Goal: Find contact information: Find contact information

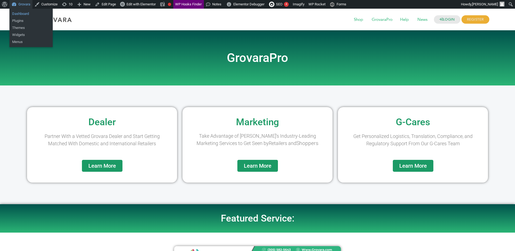
click at [27, 14] on link "Dashboard" at bounding box center [30, 13] width 43 height 7
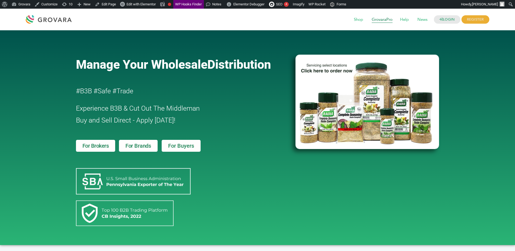
click at [386, 20] on span "GrovaraPro" at bounding box center [382, 20] width 28 height 10
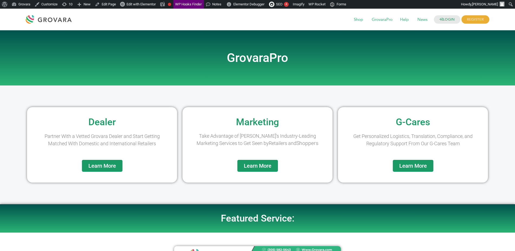
click at [420, 165] on span "Learn More" at bounding box center [413, 165] width 28 height 5
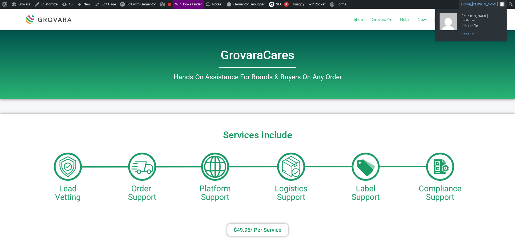
click at [468, 36] on link "Log Out" at bounding box center [480, 34] width 43 height 7
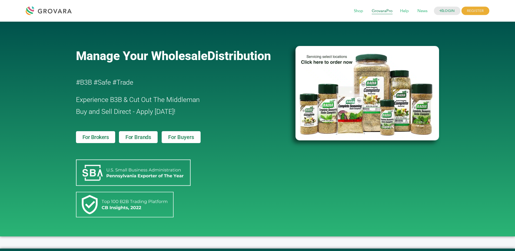
click at [381, 12] on span "GrovaraPro" at bounding box center [382, 11] width 28 height 10
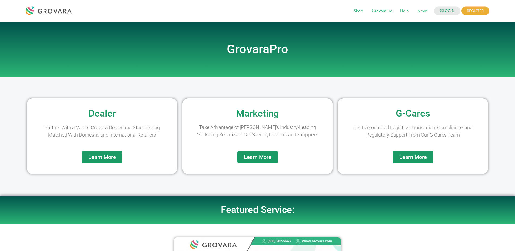
click at [414, 157] on span "Learn More" at bounding box center [413, 156] width 28 height 5
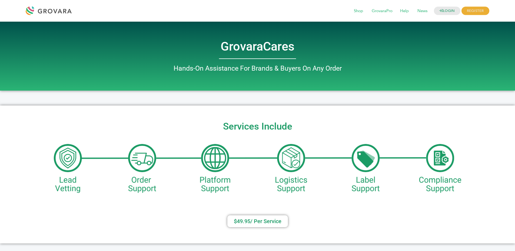
drag, startPoint x: 231, startPoint y: 72, endPoint x: 266, endPoint y: 61, distance: 36.9
click at [231, 72] on span "Hands-On Assistance For Brands & Buyers On Any Order" at bounding box center [258, 68] width 168 height 8
click at [355, 12] on span "Shop" at bounding box center [358, 11] width 17 height 10
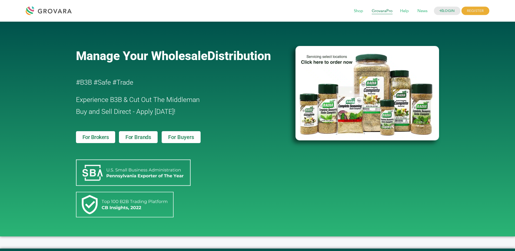
click at [385, 8] on span "GrovaraPro" at bounding box center [382, 11] width 28 height 10
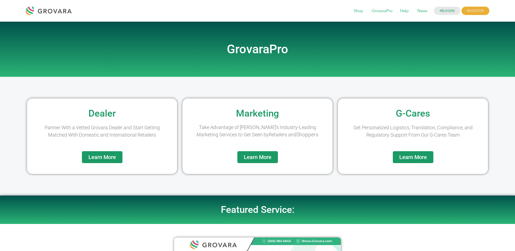
click at [421, 160] on span "Learn More" at bounding box center [413, 156] width 28 height 5
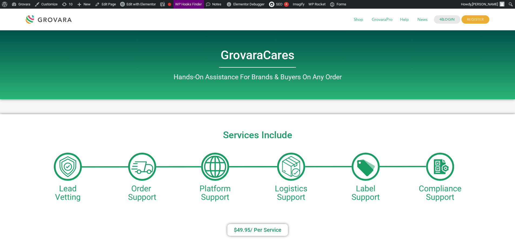
scroll to position [1, 0]
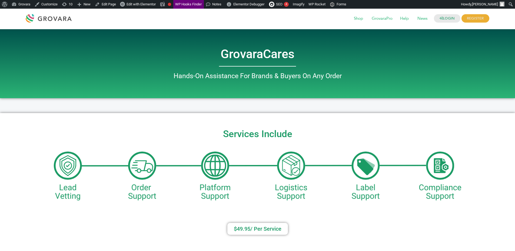
click at [256, 122] on div "Services Include $49.95/ Per Service​" at bounding box center [257, 182] width 515 height 138
drag, startPoint x: 256, startPoint y: 122, endPoint x: 259, endPoint y: 132, distance: 10.5
click at [256, 123] on div "Services Include $49.95/ Per Service​" at bounding box center [257, 182] width 515 height 138
click at [259, 132] on h2 "Services Include" at bounding box center [258, 133] width 510 height 9
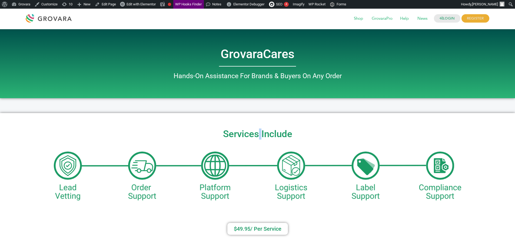
click at [259, 132] on h2 "Services Include" at bounding box center [258, 133] width 510 height 9
click at [328, 141] on div "Services Include $49.95/ Per Service​" at bounding box center [257, 182] width 515 height 138
click at [284, 172] on img at bounding box center [258, 175] width 408 height 54
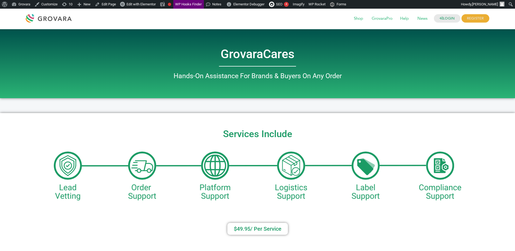
drag, startPoint x: 284, startPoint y: 172, endPoint x: 316, endPoint y: 207, distance: 47.0
click at [284, 172] on img at bounding box center [258, 175] width 408 height 54
click at [321, 208] on div "Services Include $49.95/ Per Service​" at bounding box center [257, 182] width 515 height 138
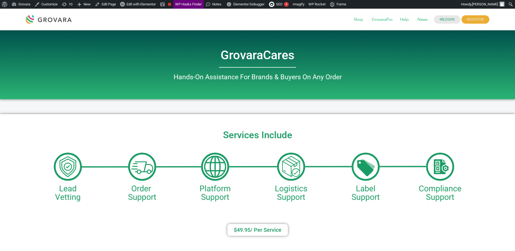
scroll to position [9, 0]
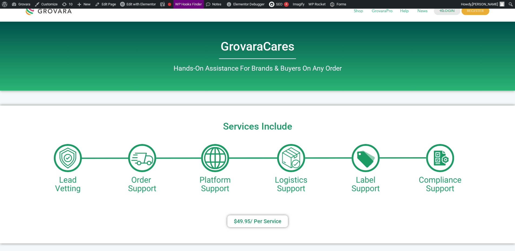
click at [229, 122] on h2 "Services Include" at bounding box center [258, 126] width 510 height 9
drag, startPoint x: 229, startPoint y: 121, endPoint x: 304, endPoint y: 123, distance: 74.9
click at [229, 122] on h2 "Services Include" at bounding box center [258, 126] width 510 height 9
click at [331, 123] on h2 "Services Include" at bounding box center [258, 126] width 510 height 9
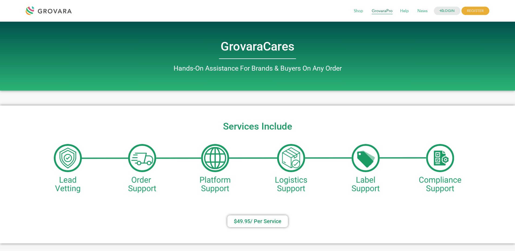
click at [387, 12] on span "GrovaraPro" at bounding box center [382, 11] width 28 height 10
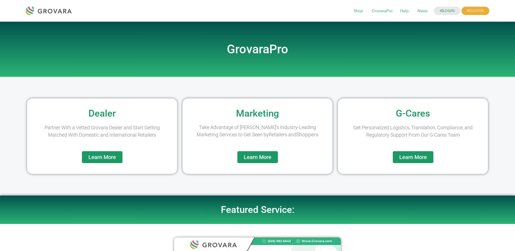
click at [263, 160] on link "Learn More" at bounding box center [257, 157] width 41 height 12
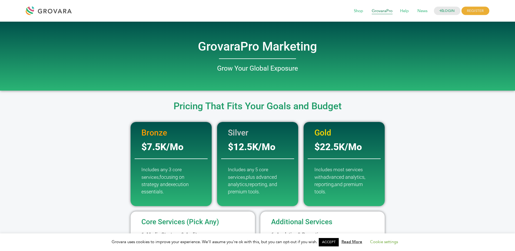
click at [374, 13] on span "GrovaraPro" at bounding box center [382, 11] width 28 height 10
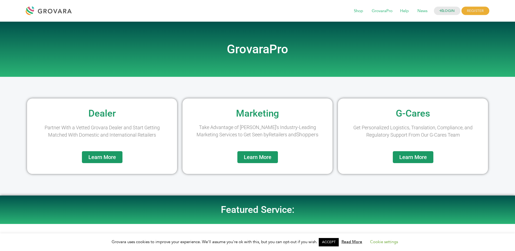
click at [115, 157] on span "Learn More" at bounding box center [102, 156] width 28 height 5
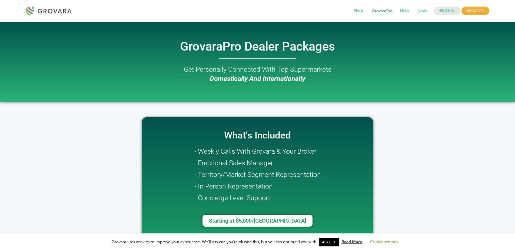
click at [388, 10] on span "GrovaraPro" at bounding box center [382, 11] width 28 height 10
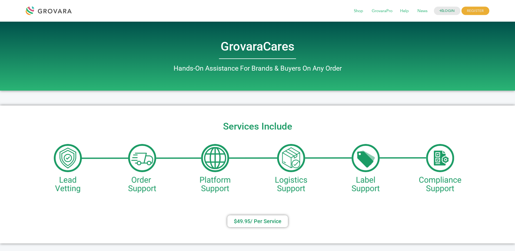
click at [246, 68] on span "Hands-On Assistance For Brands & Buyers On Any Order" at bounding box center [258, 68] width 168 height 8
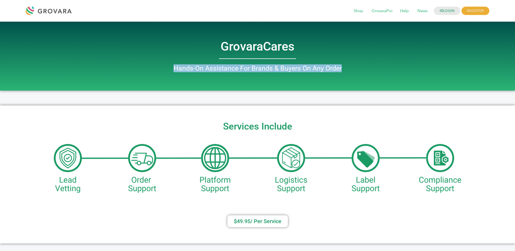
drag, startPoint x: 246, startPoint y: 68, endPoint x: 295, endPoint y: 72, distance: 49.6
click at [250, 69] on span "Hands-On Assistance For Brands & Buyers On Any Order" at bounding box center [258, 68] width 168 height 8
click at [295, 72] on span "Hands-On Assistance For Brands & Buyers On Any Order" at bounding box center [258, 68] width 168 height 8
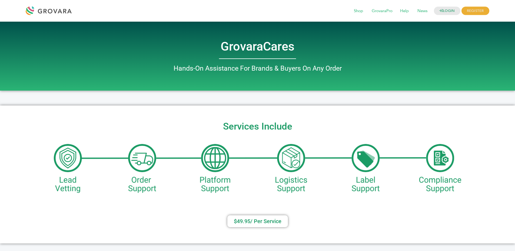
click at [258, 70] on span "Hands-On Assistance For Brands & Buyers On Any Order" at bounding box center [258, 68] width 168 height 8
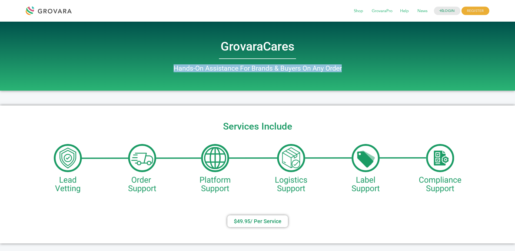
click at [258, 70] on span "Hands-On Assistance For Brands & Buyers On Any Order" at bounding box center [258, 68] width 168 height 8
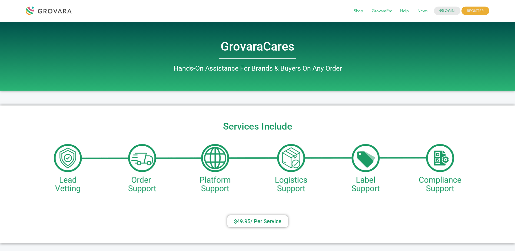
click at [260, 52] on h2 "GrovaraCares" at bounding box center [258, 47] width 308 height 12
click at [278, 58] on div at bounding box center [258, 59] width 308 height 2
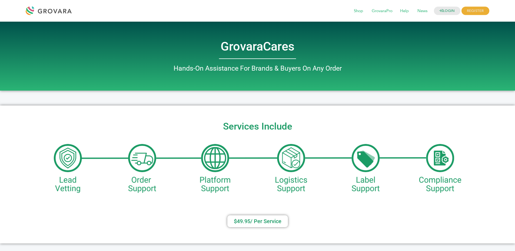
click at [278, 58] on div at bounding box center [258, 59] width 308 height 2
click at [267, 70] on span "Hands-On Assistance For Brands & Buyers On Any Order" at bounding box center [258, 68] width 168 height 8
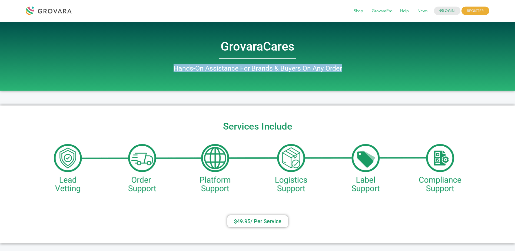
click at [267, 70] on span "Hands-On Assistance For Brands & Buyers On Any Order" at bounding box center [258, 68] width 168 height 8
click at [300, 77] on div "GrovaraCares Hands-On Assistance For Brands & Buyers On Any Order" at bounding box center [258, 56] width 308 height 69
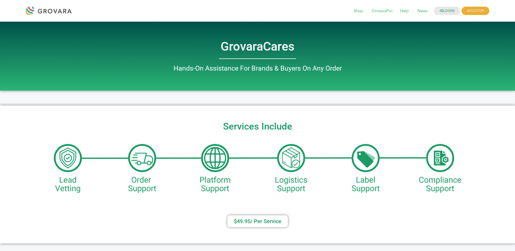
click at [247, 217] on link "$49.95/ Per Service​" at bounding box center [257, 221] width 61 height 12
click at [250, 220] on span "$49.95/ Per Service​" at bounding box center [258, 220] width 48 height 5
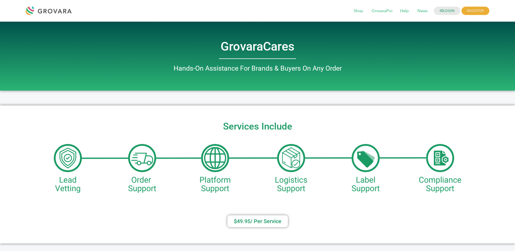
click at [250, 220] on span "$49.95/ Per Service​" at bounding box center [258, 220] width 48 height 5
